Goal: Transaction & Acquisition: Purchase product/service

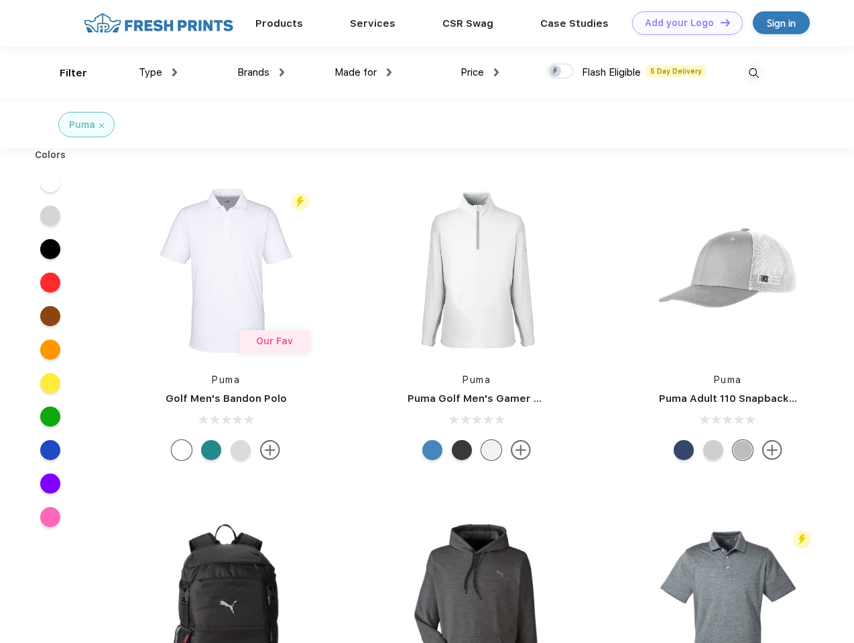
click at [682, 23] on link "Add your Logo Design Tool" at bounding box center [687, 22] width 111 height 23
click at [0, 0] on div "Design Tool" at bounding box center [0, 0] width 0 height 0
click at [719, 22] on link "Add your Logo Design Tool" at bounding box center [687, 22] width 111 height 23
click at [64, 73] on div "Filter" at bounding box center [73, 73] width 27 height 15
click at [158, 72] on span "Type" at bounding box center [150, 72] width 23 height 12
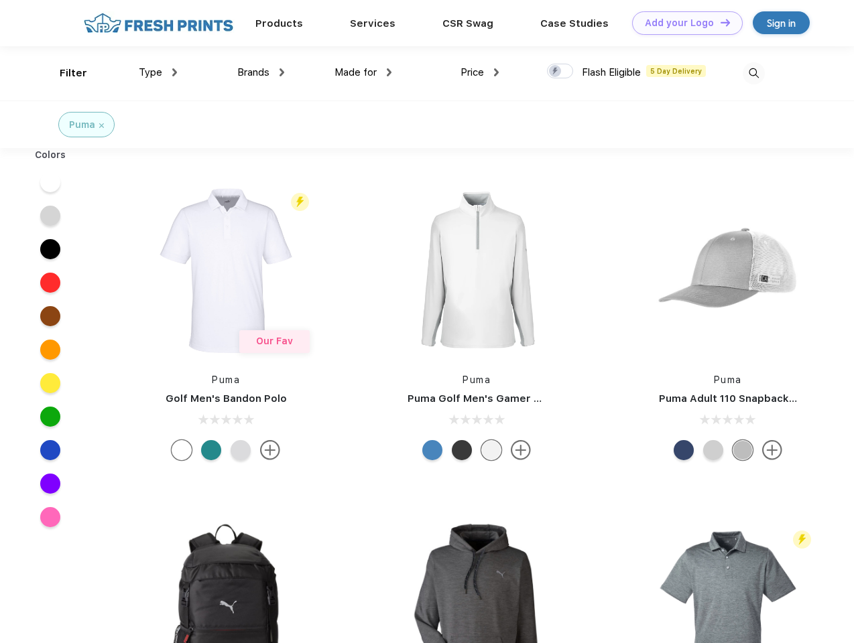
click at [261, 72] on span "Brands" at bounding box center [253, 72] width 32 height 12
click at [363, 72] on span "Made for" at bounding box center [355, 72] width 42 height 12
click at [480, 72] on span "Price" at bounding box center [471, 72] width 23 height 12
click at [560, 72] on div at bounding box center [560, 71] width 26 height 15
click at [556, 72] on input "checkbox" at bounding box center [551, 67] width 9 height 9
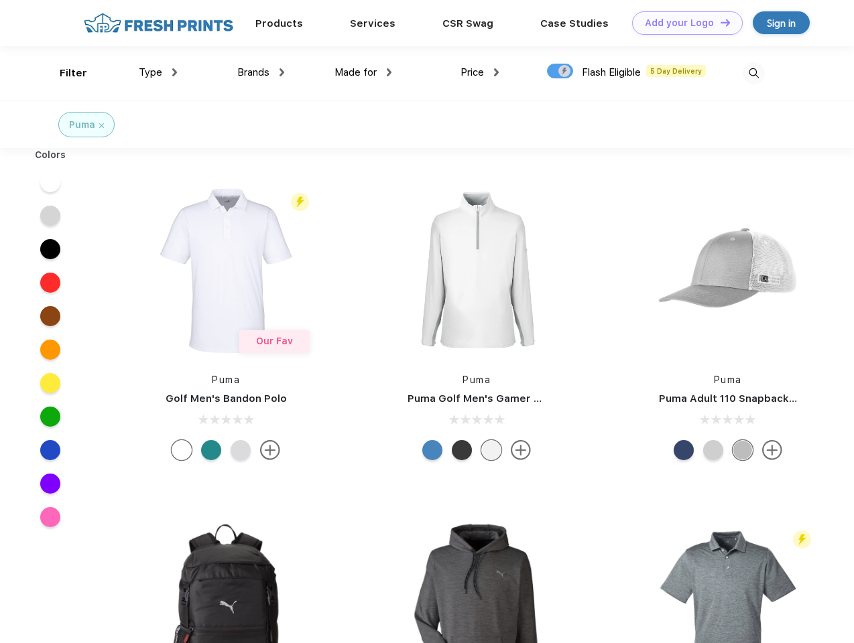
click at [753, 73] on img at bounding box center [754, 73] width 22 height 22
